Goal: Task Accomplishment & Management: Use online tool/utility

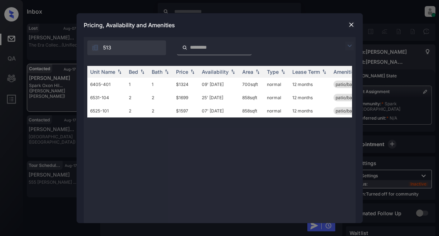
scroll to position [1129, 0]
click at [348, 46] on img at bounding box center [349, 45] width 9 height 9
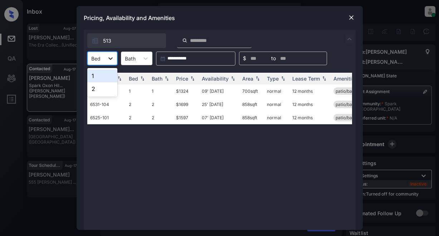
click at [110, 59] on icon at bounding box center [110, 58] width 4 height 3
click at [99, 74] on div "1" at bounding box center [102, 75] width 30 height 13
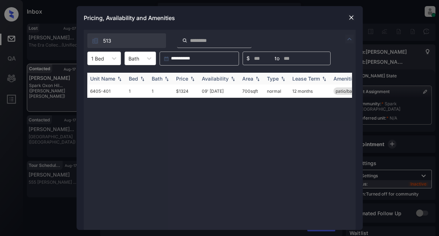
click at [136, 79] on div "Bed" at bounding box center [133, 78] width 9 height 6
click at [179, 75] on th "Price" at bounding box center [186, 79] width 26 height 12
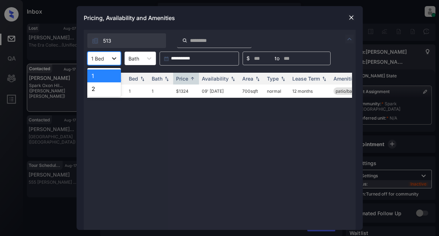
click at [114, 58] on icon at bounding box center [113, 58] width 7 height 7
click at [95, 87] on div "2" at bounding box center [104, 88] width 34 height 13
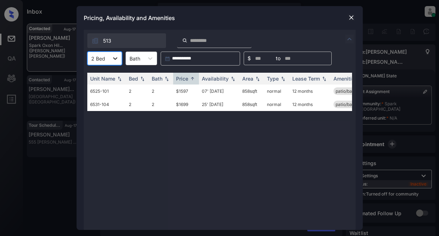
click at [115, 59] on icon at bounding box center [115, 58] width 7 height 7
click at [179, 104] on td "$1699" at bounding box center [186, 104] width 26 height 13
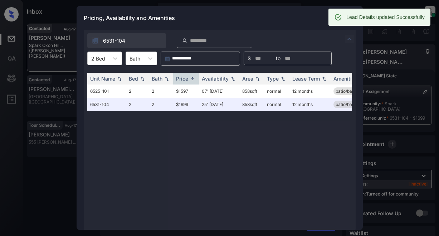
click at [236, 23] on div "Pricing, Availability and Amenities" at bounding box center [220, 18] width 286 height 24
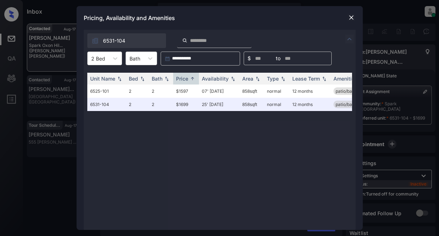
click at [351, 18] on img at bounding box center [351, 17] width 7 height 7
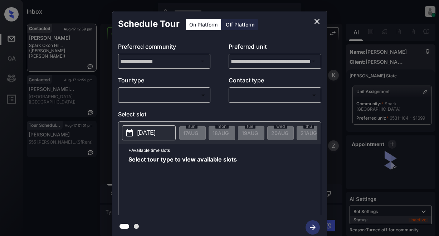
scroll to position [1176, 0]
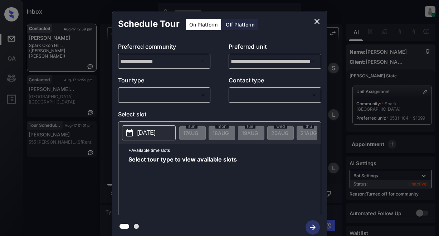
click at [148, 90] on body "Inbox Lyzzelle M. Ceralde Online Set yourself offline Set yourself on break Pro…" at bounding box center [219, 118] width 439 height 236
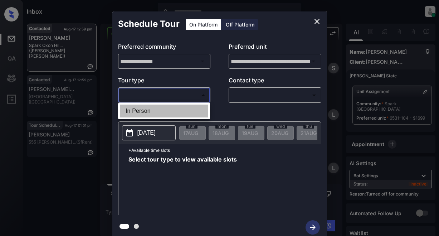
click at [134, 109] on li "In Person" at bounding box center [164, 110] width 88 height 13
type input "********"
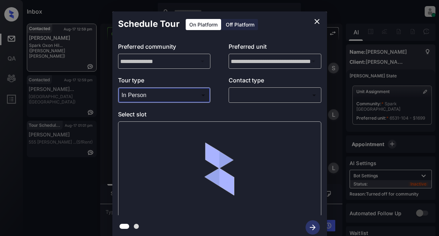
click at [252, 94] on body "Inbox Lyzzelle M. Ceralde Online Set yourself offline Set yourself on break Pro…" at bounding box center [219, 118] width 439 height 236
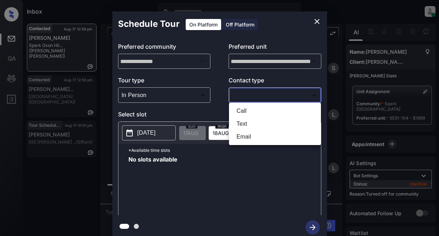
click at [241, 124] on li "Text" at bounding box center [275, 123] width 88 height 13
type input "****"
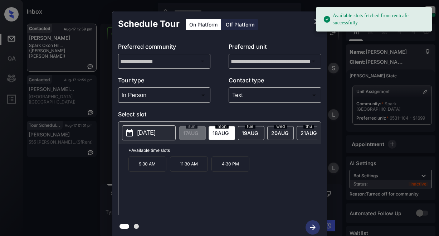
click at [145, 136] on p "2025-08-18" at bounding box center [146, 132] width 18 height 9
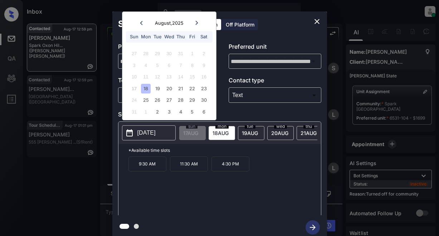
click at [146, 87] on div "18" at bounding box center [146, 89] width 10 height 10
click at [318, 21] on icon "close" at bounding box center [316, 21] width 9 height 9
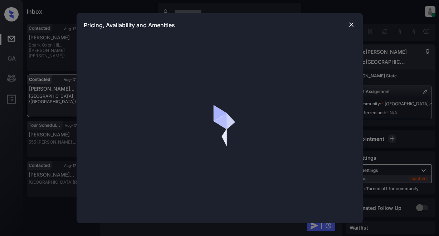
scroll to position [829, 0]
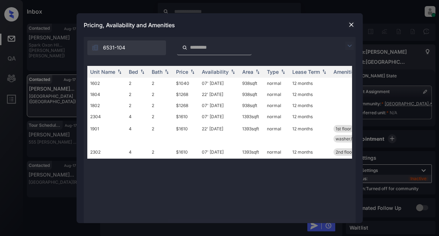
click at [349, 44] on img at bounding box center [349, 45] width 9 height 9
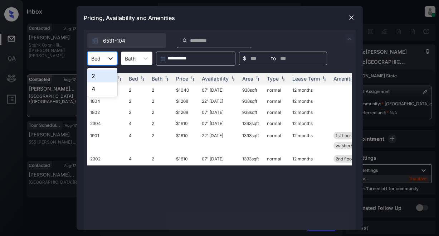
click at [111, 60] on icon at bounding box center [110, 58] width 7 height 7
click at [103, 77] on div "2" at bounding box center [102, 75] width 30 height 13
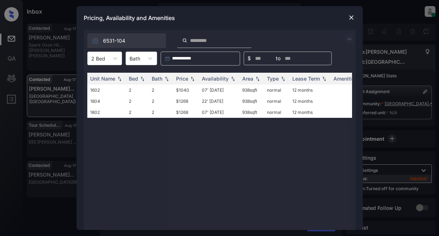
click at [353, 18] on img at bounding box center [351, 17] width 7 height 7
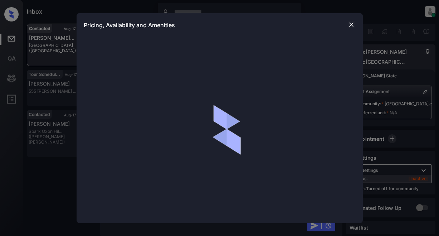
scroll to position [507, 0]
click at [352, 25] on img at bounding box center [351, 24] width 7 height 7
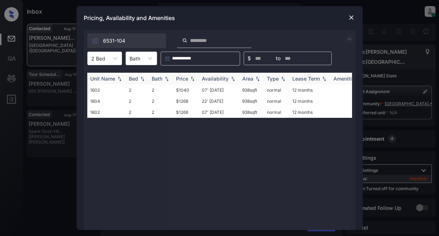
click at [184, 79] on div "Price" at bounding box center [182, 78] width 12 height 6
click at [181, 102] on td "$1268" at bounding box center [186, 100] width 26 height 11
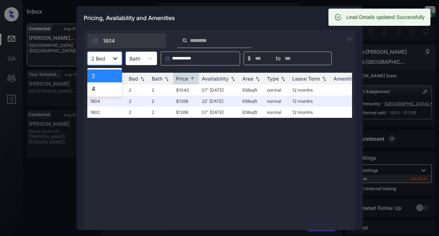
click at [114, 56] on icon at bounding box center [115, 58] width 7 height 7
click at [92, 87] on div "4" at bounding box center [104, 88] width 35 height 13
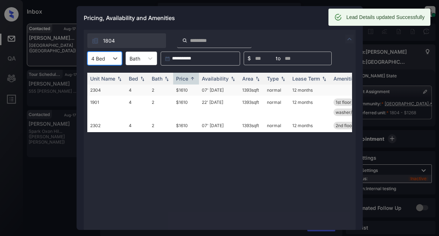
scroll to position [1090, 0]
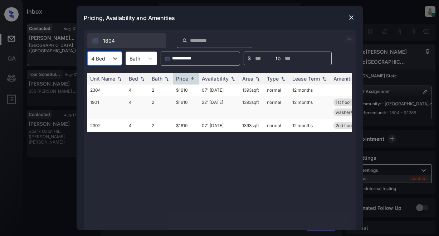
click at [183, 104] on td "$1610" at bounding box center [186, 106] width 26 height 23
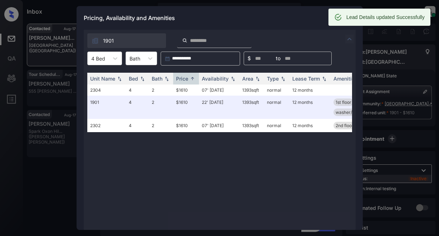
click at [289, 18] on div "Pricing, Availability and Amenities" at bounding box center [220, 18] width 286 height 24
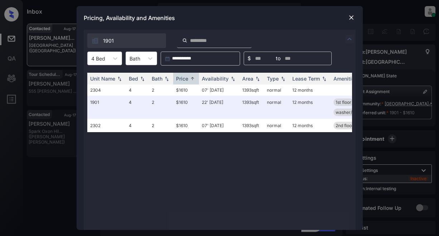
scroll to position [1137, 0]
click at [350, 16] on img at bounding box center [351, 17] width 7 height 7
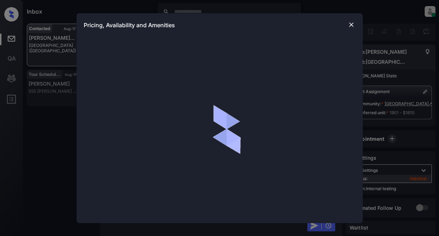
scroll to position [1101, 0]
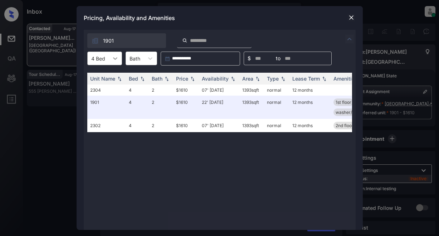
click at [115, 57] on icon at bounding box center [115, 58] width 7 height 7
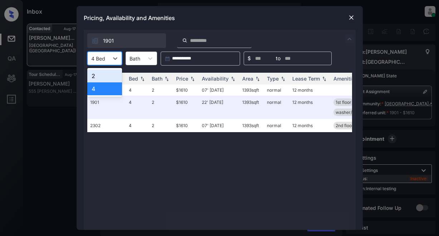
drag, startPoint x: 89, startPoint y: 75, endPoint x: 213, endPoint y: 69, distance: 123.8
click at [90, 75] on div "2" at bounding box center [104, 75] width 35 height 13
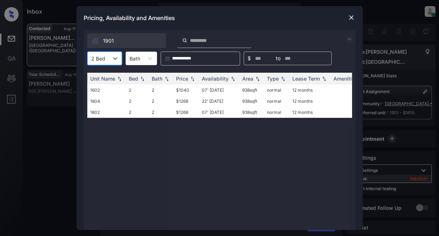
drag, startPoint x: 346, startPoint y: 18, endPoint x: 352, endPoint y: 18, distance: 6.1
click at [346, 18] on div "Pricing, Availability and Amenities" at bounding box center [220, 18] width 286 height 24
click at [353, 19] on img at bounding box center [351, 17] width 7 height 7
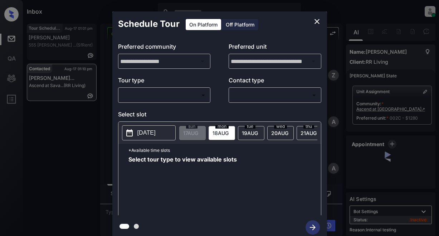
scroll to position [2674, 0]
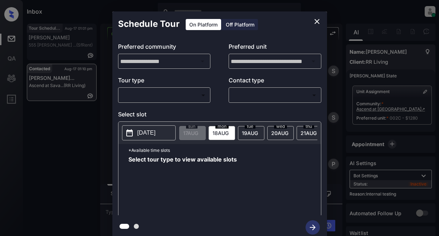
click at [152, 91] on body "Inbox Lyzzelle [PERSON_NAME] Online Set yourself offline Set yourself on break …" at bounding box center [219, 118] width 439 height 236
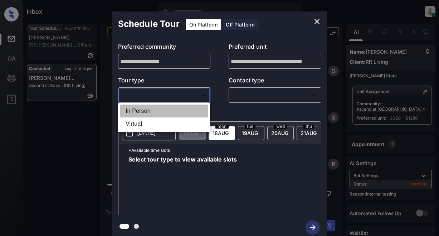
drag, startPoint x: 142, startPoint y: 109, endPoint x: 233, endPoint y: 101, distance: 91.1
click at [143, 109] on li "In Person" at bounding box center [164, 110] width 88 height 13
type input "********"
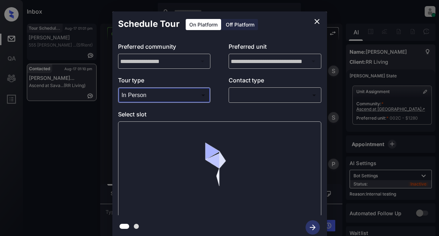
click at [243, 97] on body "Inbox Lyzzelle M. Ceralde Online Set yourself offline Set yourself on break Pro…" at bounding box center [219, 118] width 439 height 236
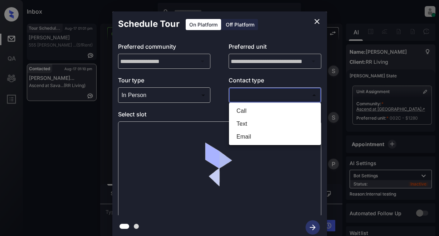
click at [247, 122] on li "Text" at bounding box center [275, 123] width 88 height 13
type input "****"
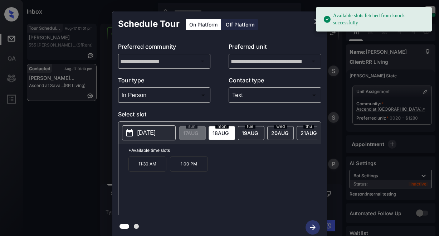
click at [141, 131] on p "[DATE]" at bounding box center [146, 132] width 18 height 9
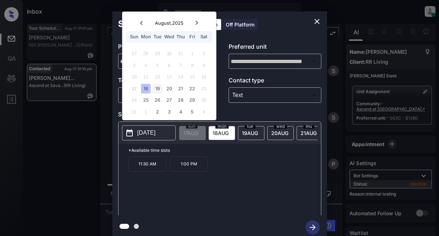
click at [158, 87] on div "19" at bounding box center [157, 89] width 10 height 10
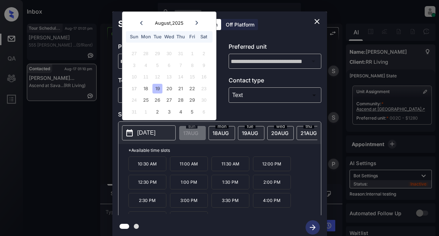
scroll to position [12, 0]
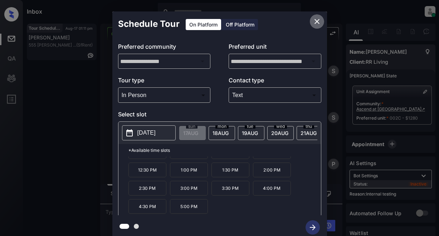
click at [316, 24] on icon "close" at bounding box center [316, 21] width 9 height 9
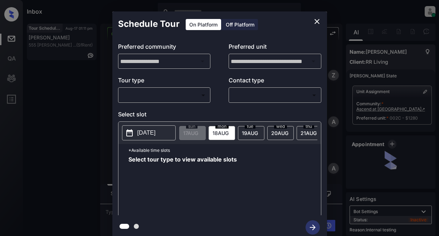
scroll to position [3429, 0]
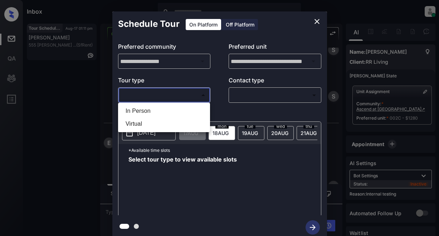
click at [161, 95] on body "Inbox Lyzzelle [PERSON_NAME] Online Set yourself offline Set yourself on break …" at bounding box center [219, 118] width 439 height 236
drag, startPoint x: 137, startPoint y: 110, endPoint x: 229, endPoint y: 93, distance: 93.4
click at [138, 109] on li "In Person" at bounding box center [164, 110] width 88 height 13
type input "********"
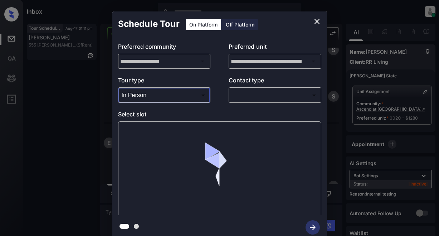
click at [240, 93] on body "Inbox Lyzzelle [PERSON_NAME] Online Set yourself offline Set yourself on break …" at bounding box center [219, 118] width 439 height 236
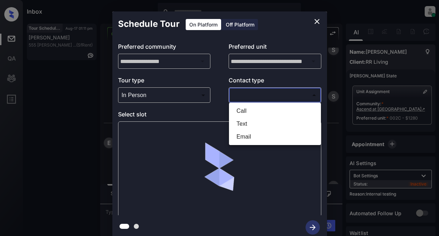
click at [247, 124] on li "Text" at bounding box center [275, 123] width 88 height 13
type input "****"
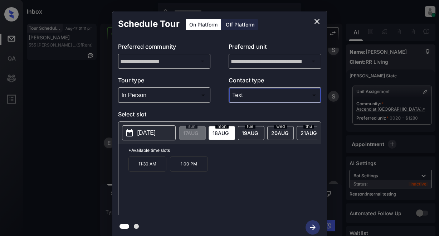
click at [152, 134] on p "[DATE]" at bounding box center [146, 132] width 18 height 9
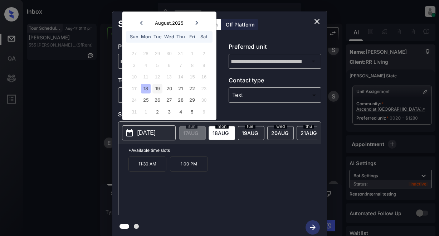
click at [157, 88] on div "19" at bounding box center [157, 89] width 10 height 10
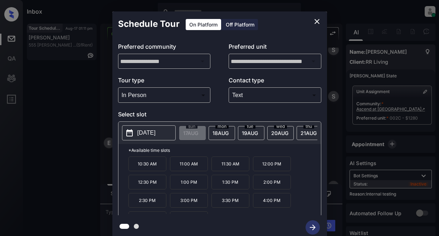
scroll to position [12, 0]
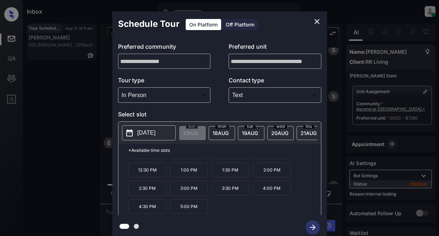
drag, startPoint x: 187, startPoint y: 210, endPoint x: 203, endPoint y: 209, distance: 16.1
click at [186, 210] on p "5:00 PM" at bounding box center [189, 206] width 38 height 15
click at [311, 227] on icon "button" at bounding box center [313, 227] width 6 height 6
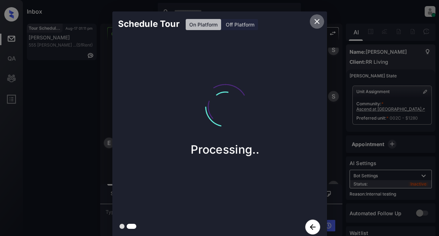
click at [317, 21] on icon "close" at bounding box center [316, 21] width 9 height 9
